Goal: Transaction & Acquisition: Book appointment/travel/reservation

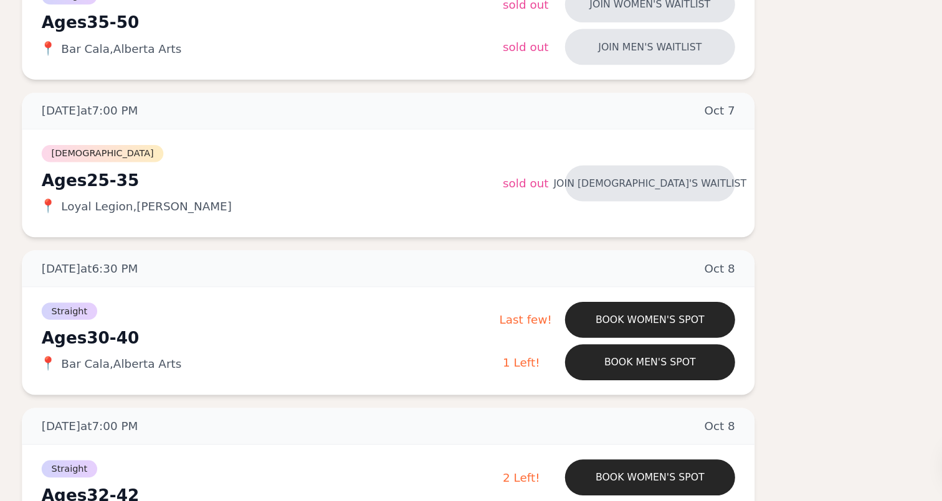
scroll to position [277, 0]
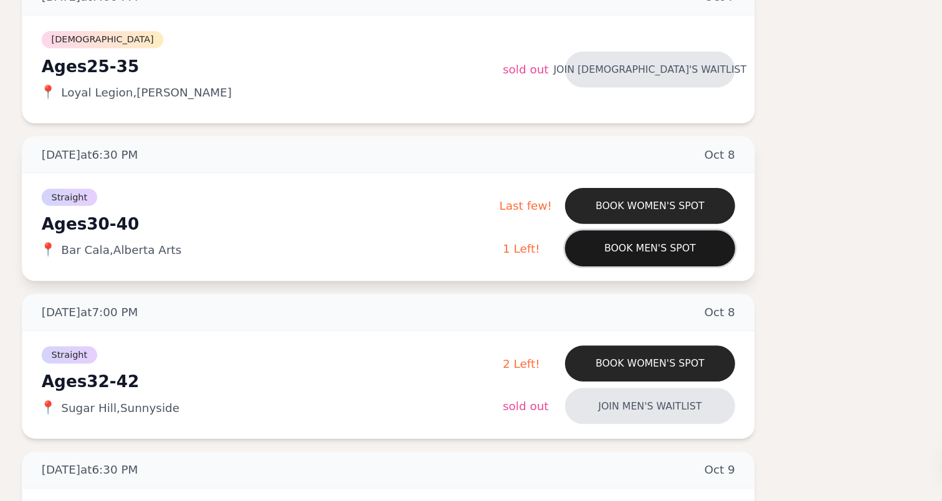
click at [606, 295] on button "Book men's spot" at bounding box center [671, 308] width 130 height 27
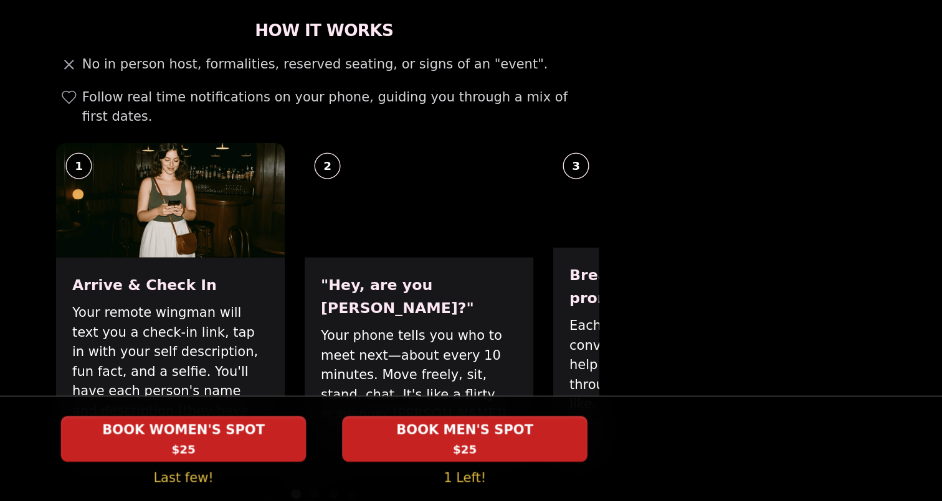
scroll to position [393, 0]
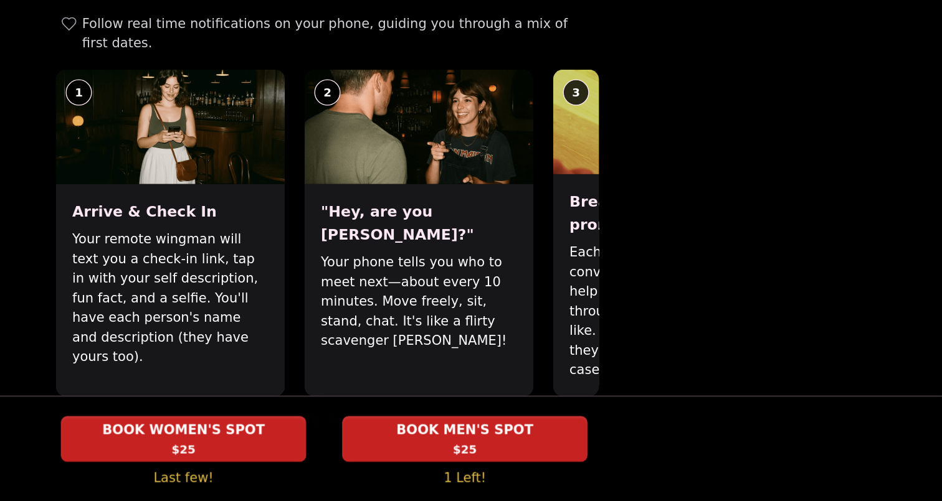
click at [460, 437] on span at bounding box center [463, 440] width 7 height 7
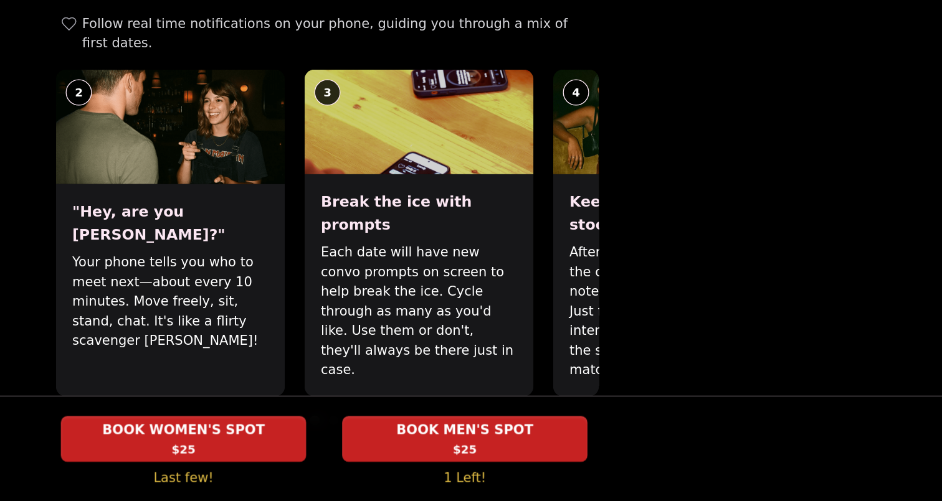
click at [475, 437] on span at bounding box center [478, 440] width 7 height 7
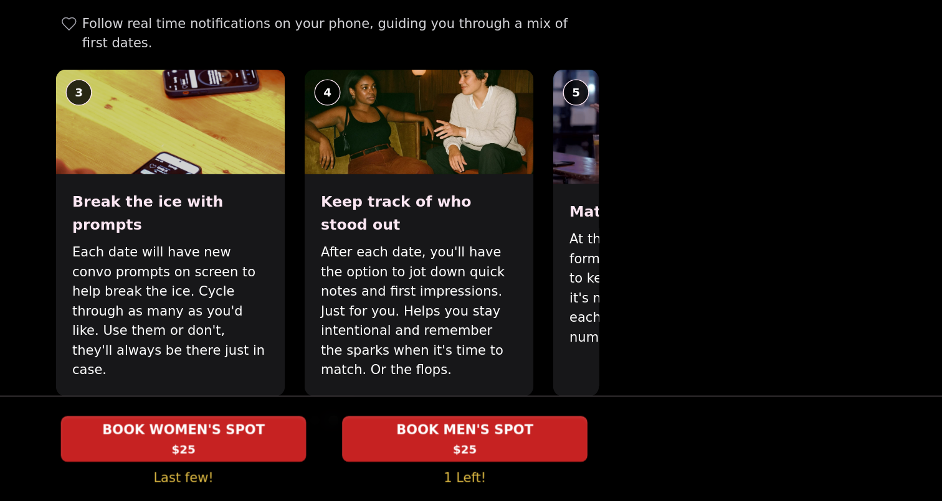
click at [489, 437] on span at bounding box center [492, 440] width 7 height 7
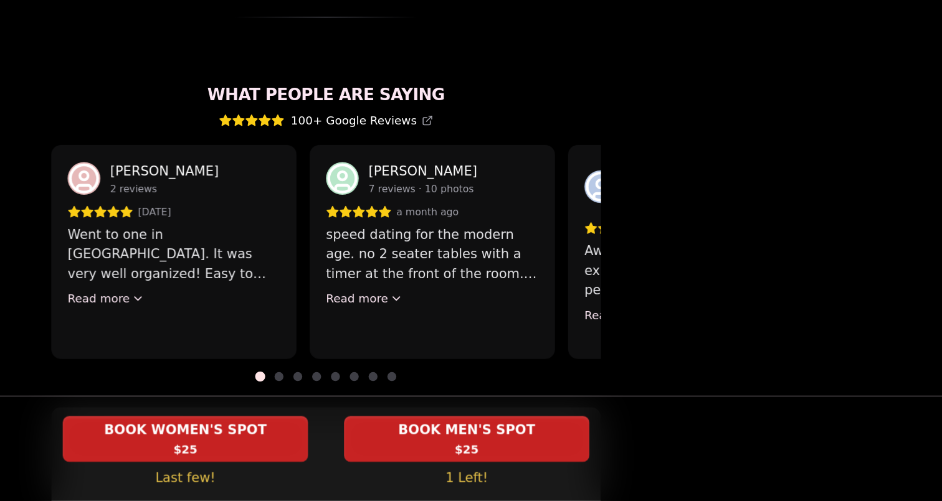
scroll to position [995, 0]
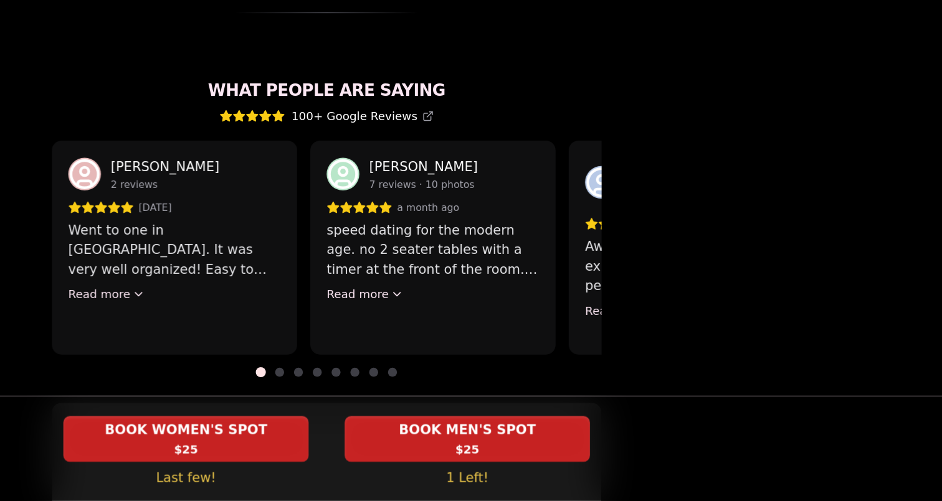
click at [262, 400] on div at bounding box center [471, 403] width 419 height 7
click at [432, 400] on span at bounding box center [435, 403] width 7 height 7
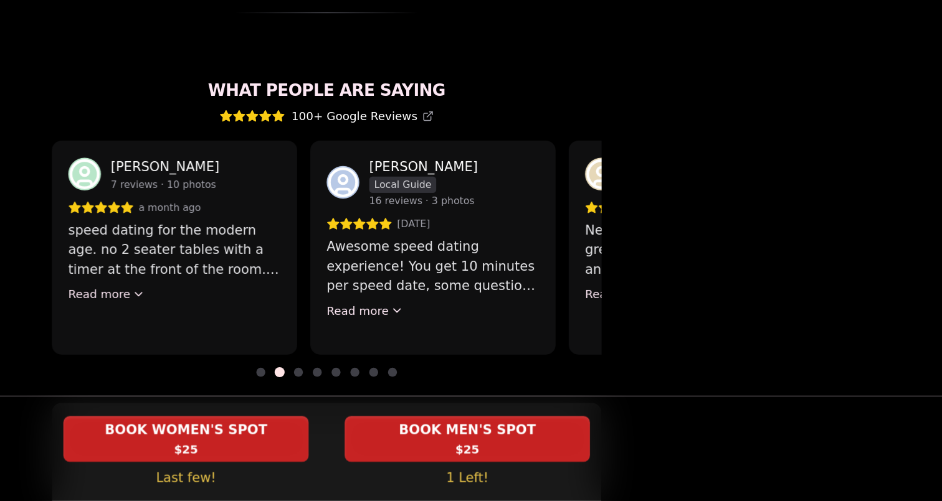
click at [446, 400] on span at bounding box center [449, 403] width 7 height 7
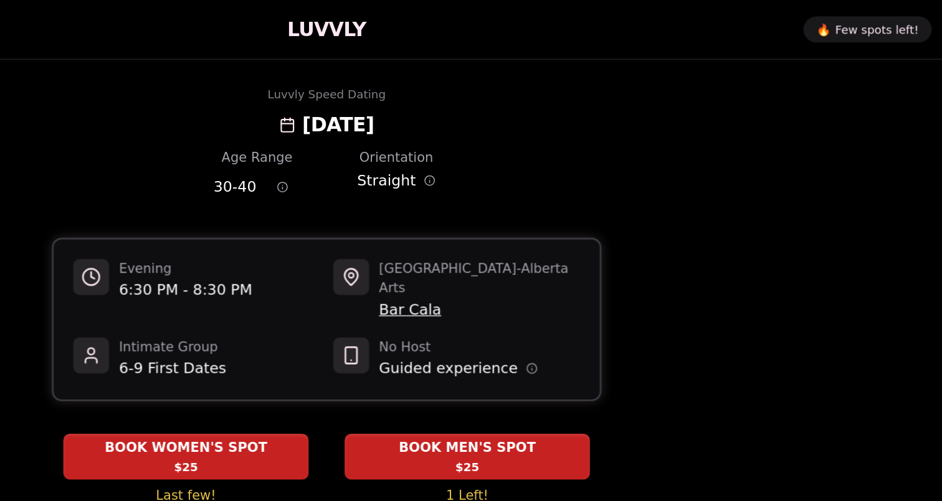
scroll to position [0, 0]
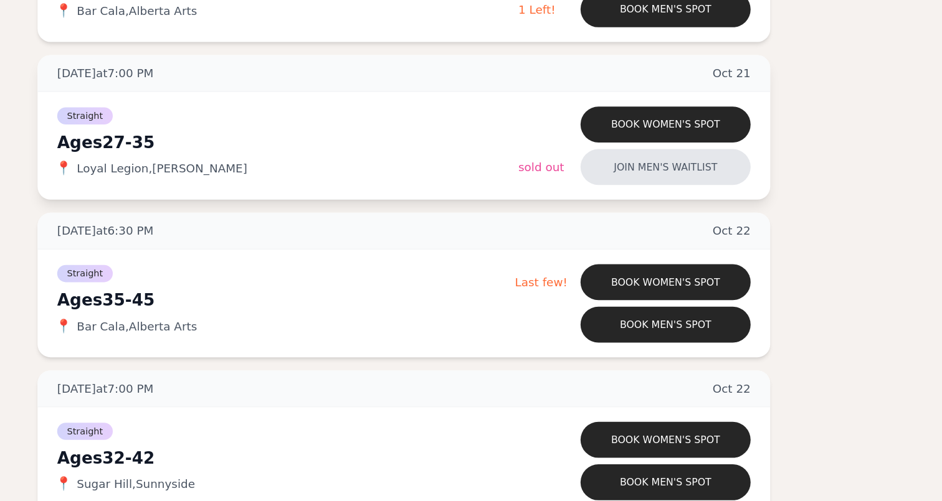
scroll to position [1937, 0]
